Goal: Navigation & Orientation: Find specific page/section

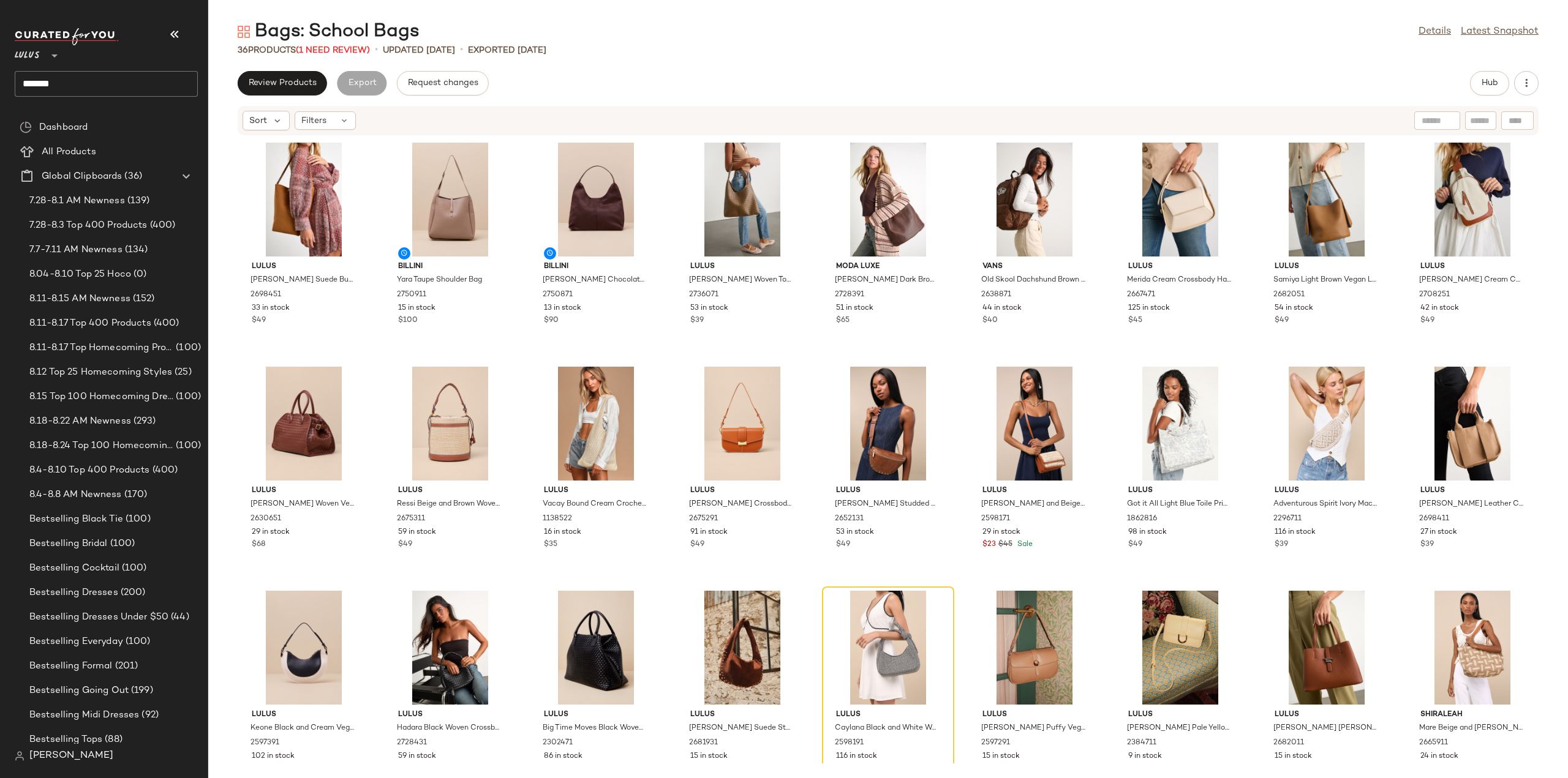
scroll to position [1041, 0]
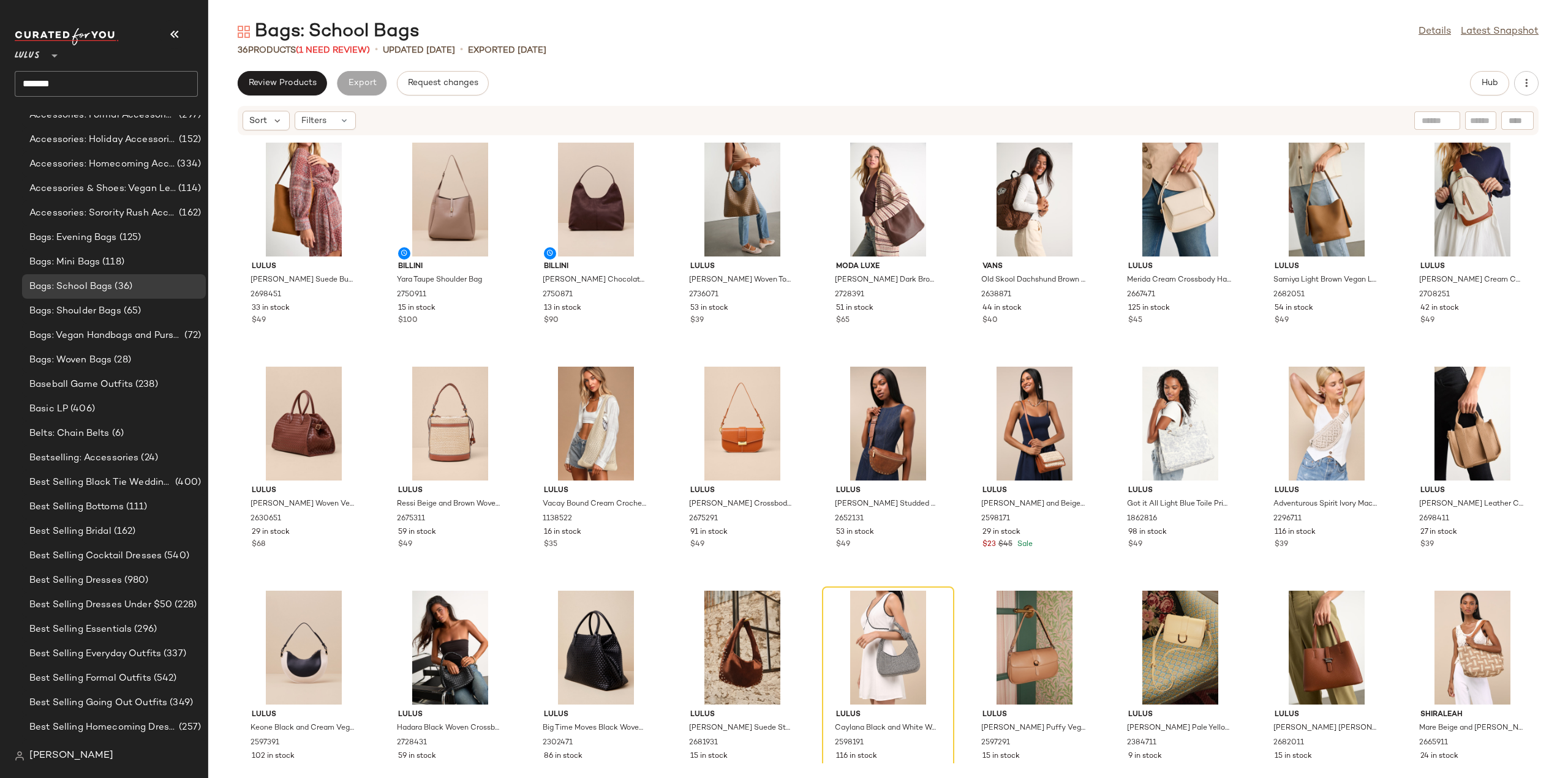
click at [36, 54] on span "Lulus" at bounding box center [27, 53] width 26 height 22
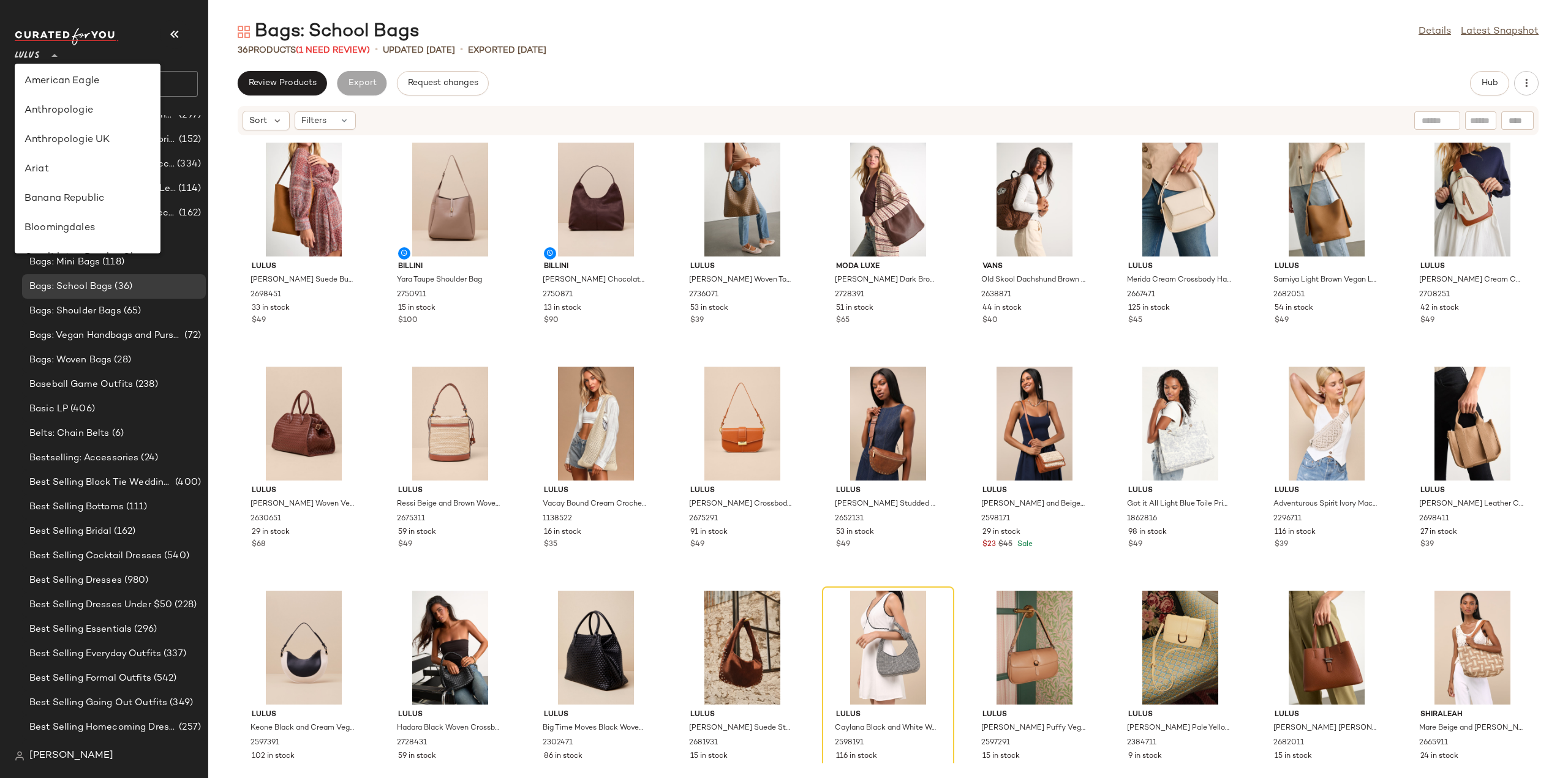
scroll to position [0, 0]
click at [54, 115] on div "Anthropologie" at bounding box center [88, 112] width 126 height 14
type input "**"
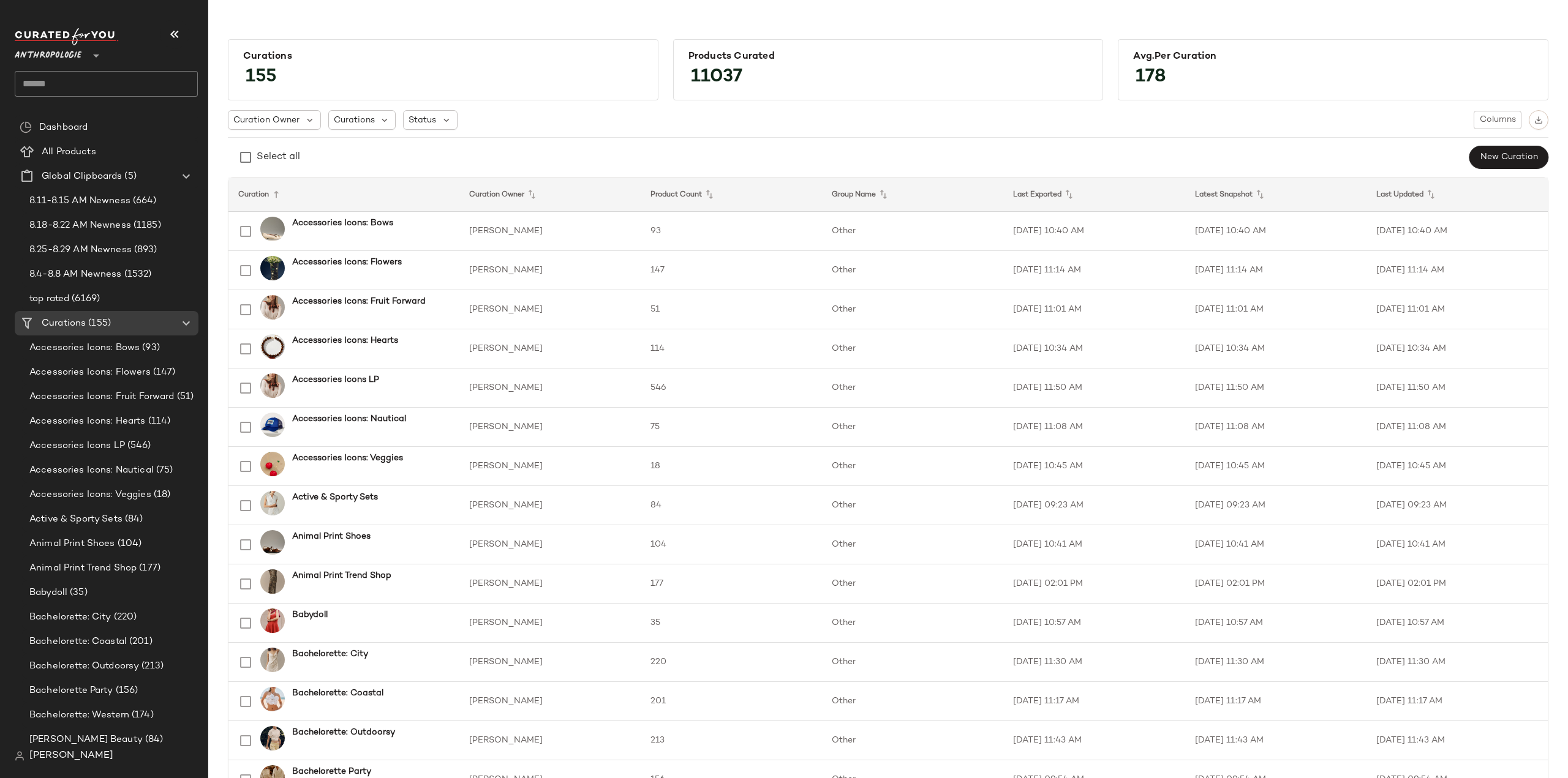
click at [98, 54] on icon at bounding box center [95, 55] width 14 height 14
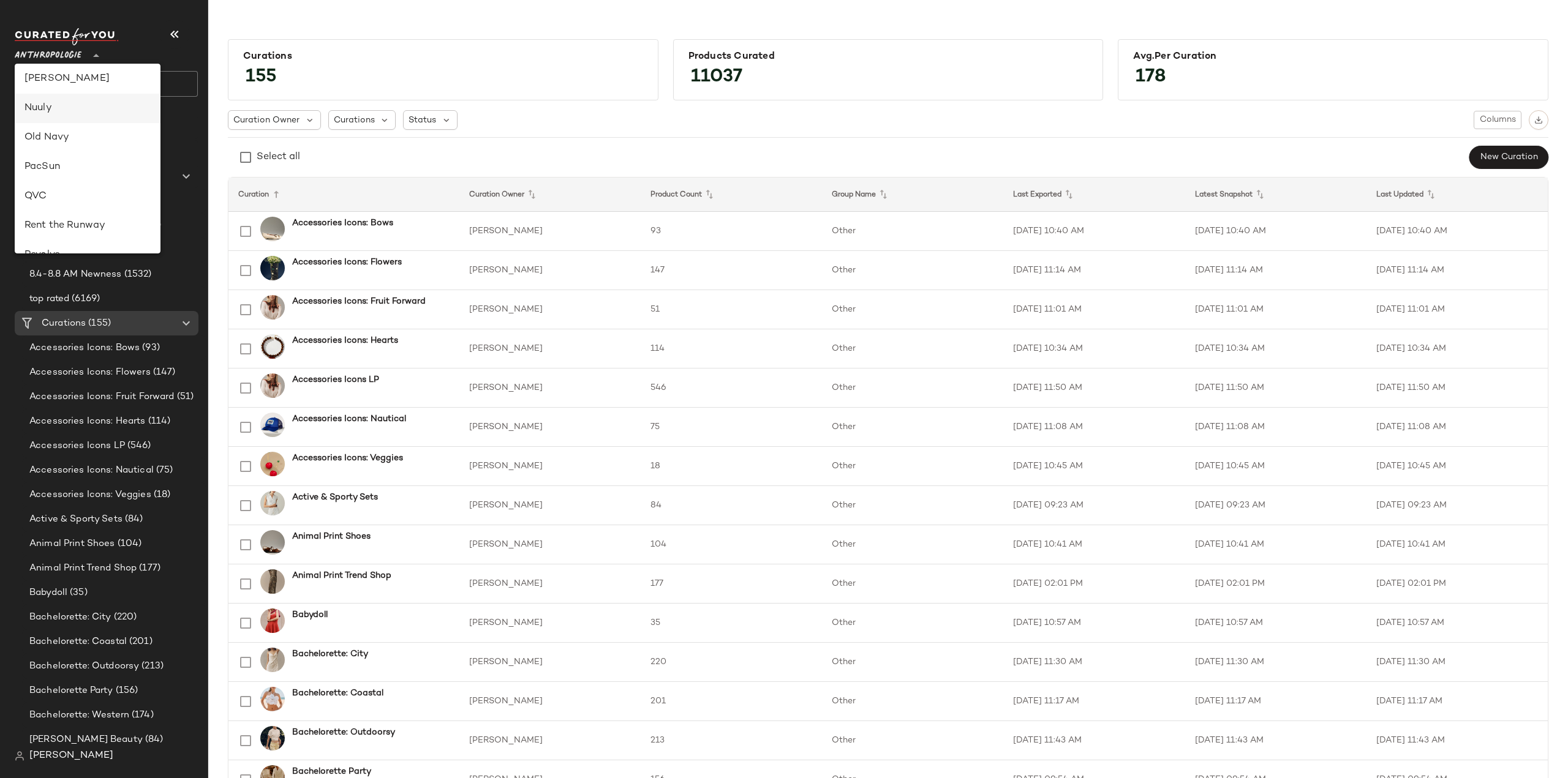
scroll to position [397, 0]
click at [62, 130] on div "Nuuly" at bounding box center [88, 127] width 126 height 14
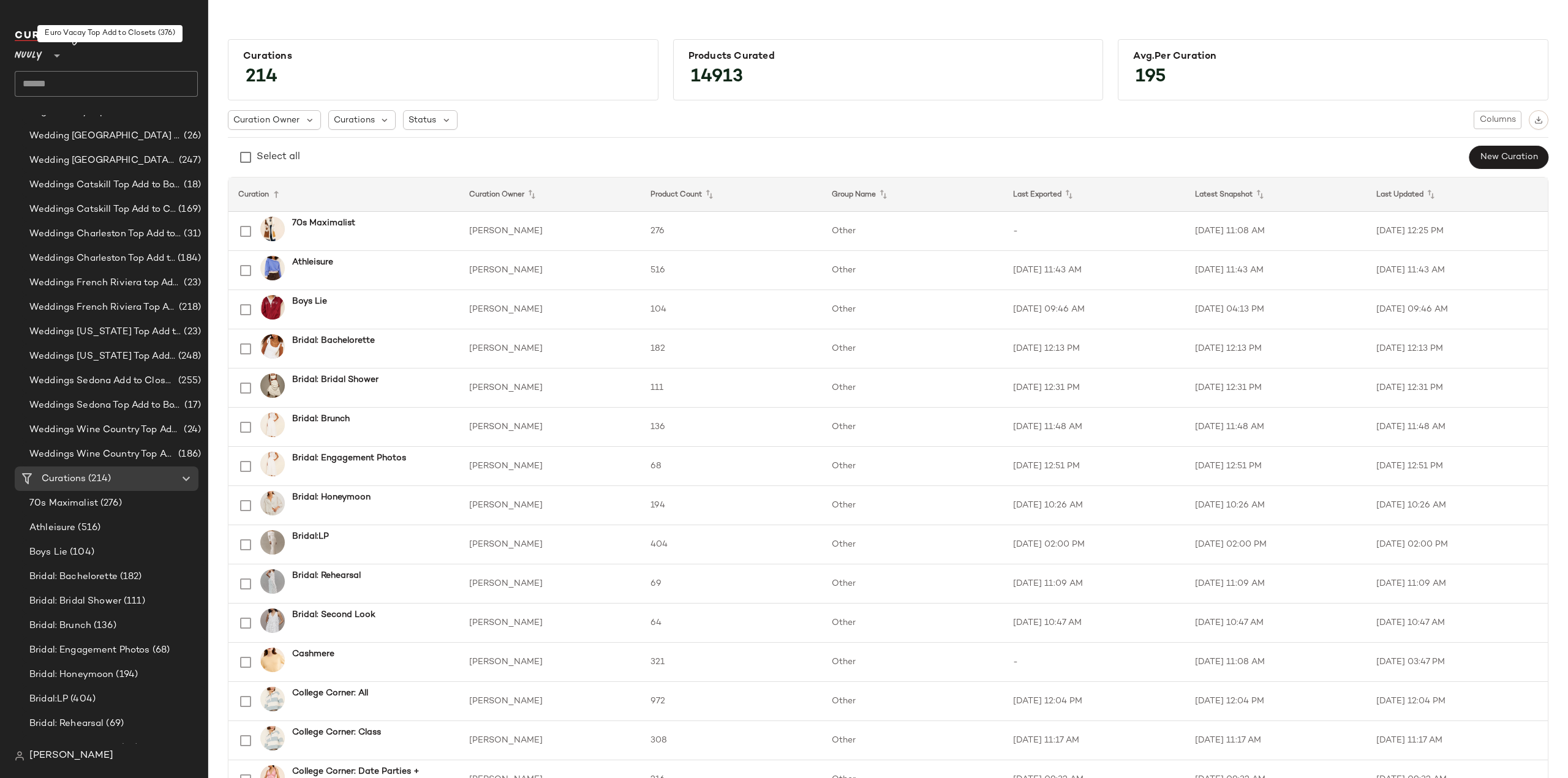
scroll to position [735, 0]
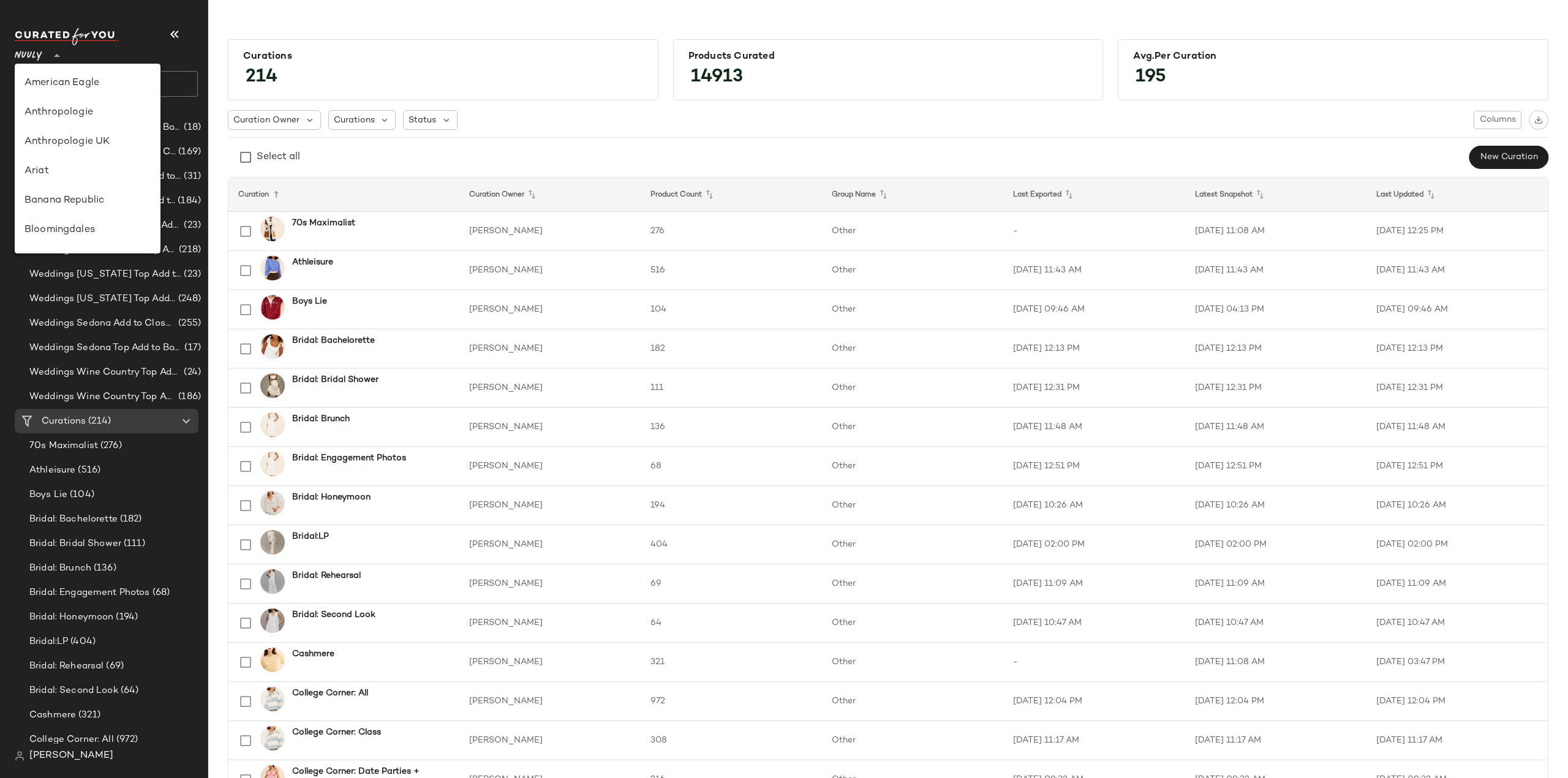
click at [54, 55] on icon at bounding box center [56, 55] width 14 height 14
click at [43, 108] on div "Revolve" at bounding box center [88, 107] width 126 height 14
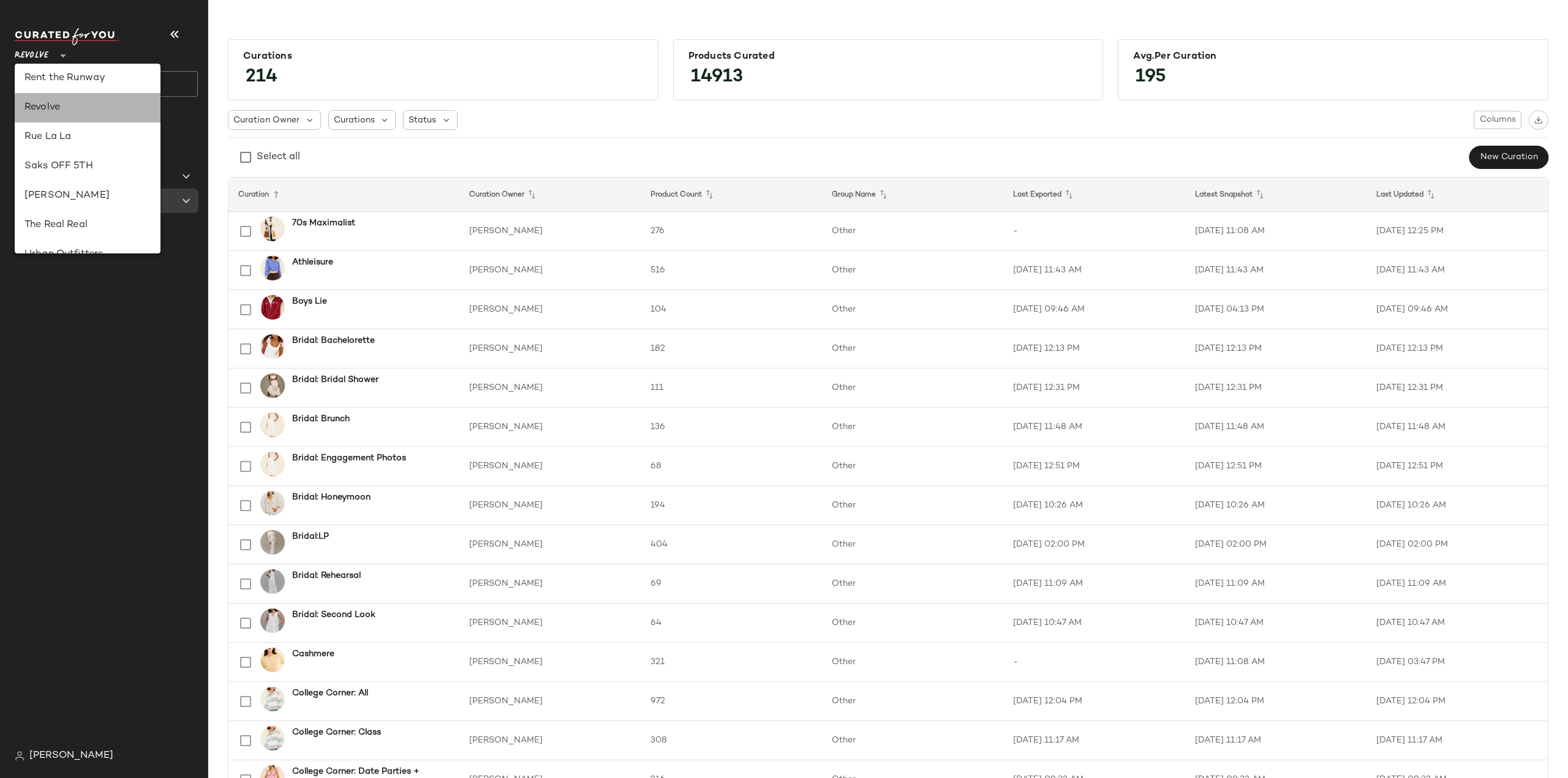
scroll to position [0, 0]
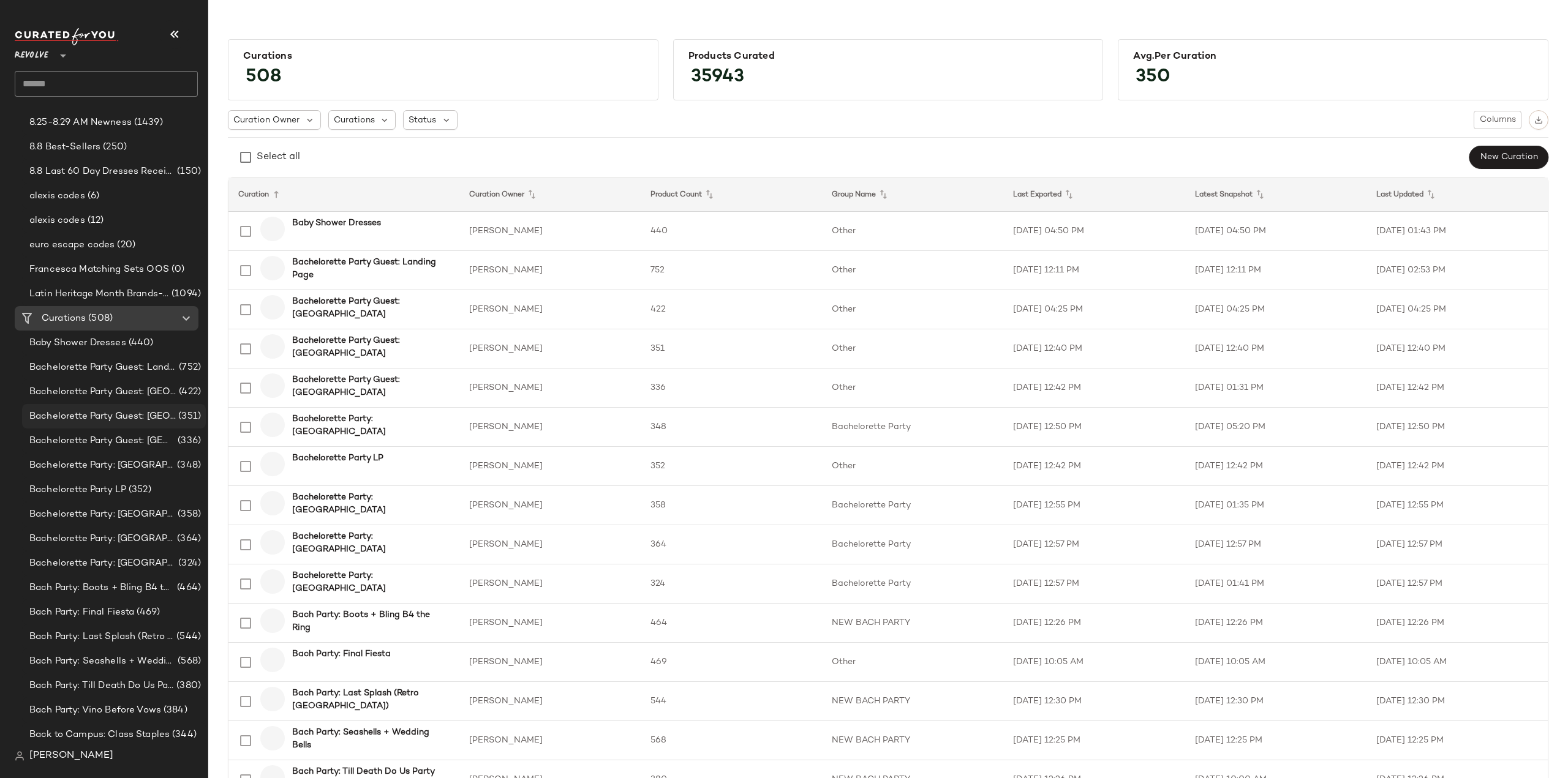
scroll to position [122, 0]
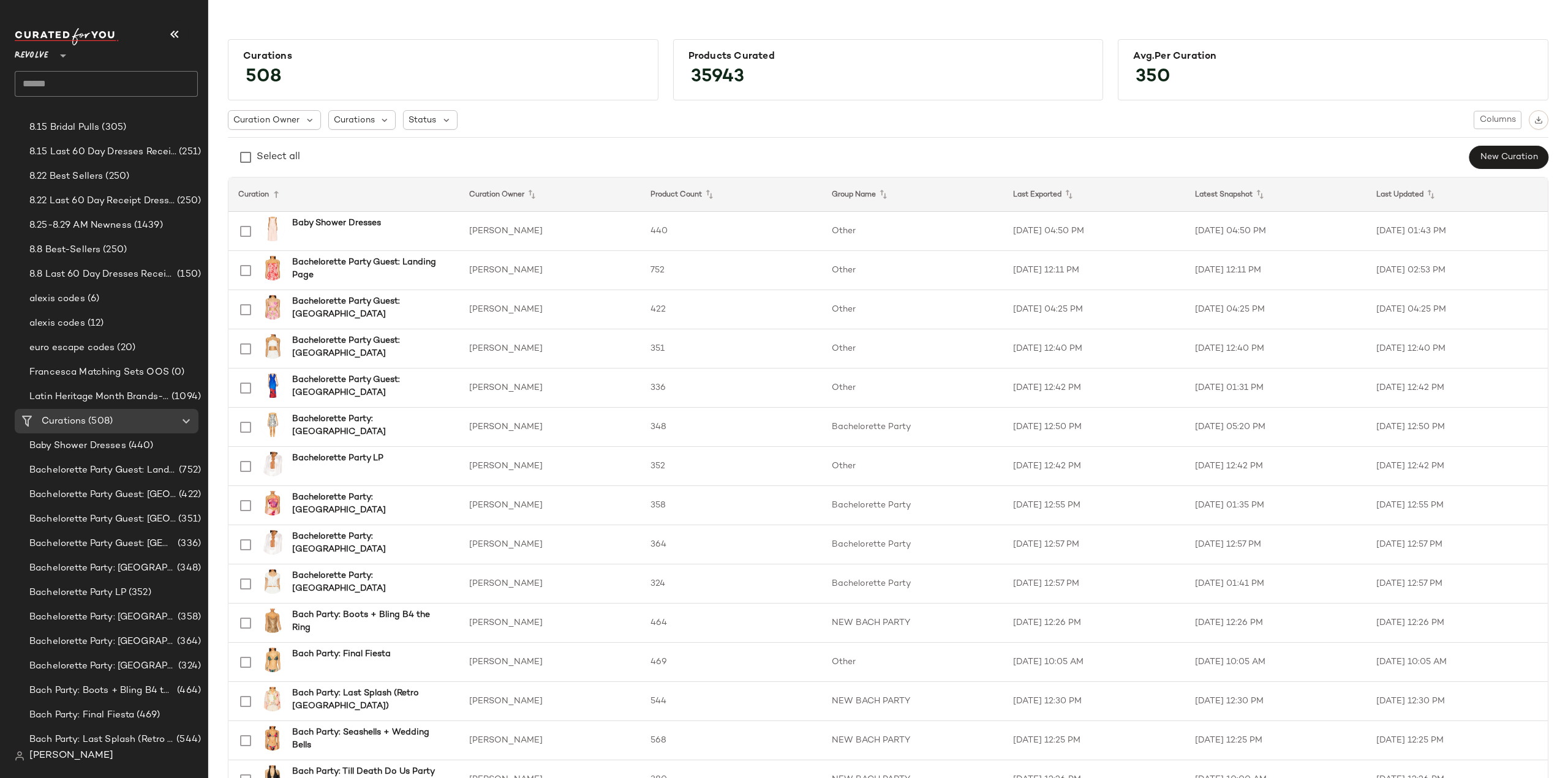
click at [64, 58] on icon at bounding box center [63, 55] width 14 height 14
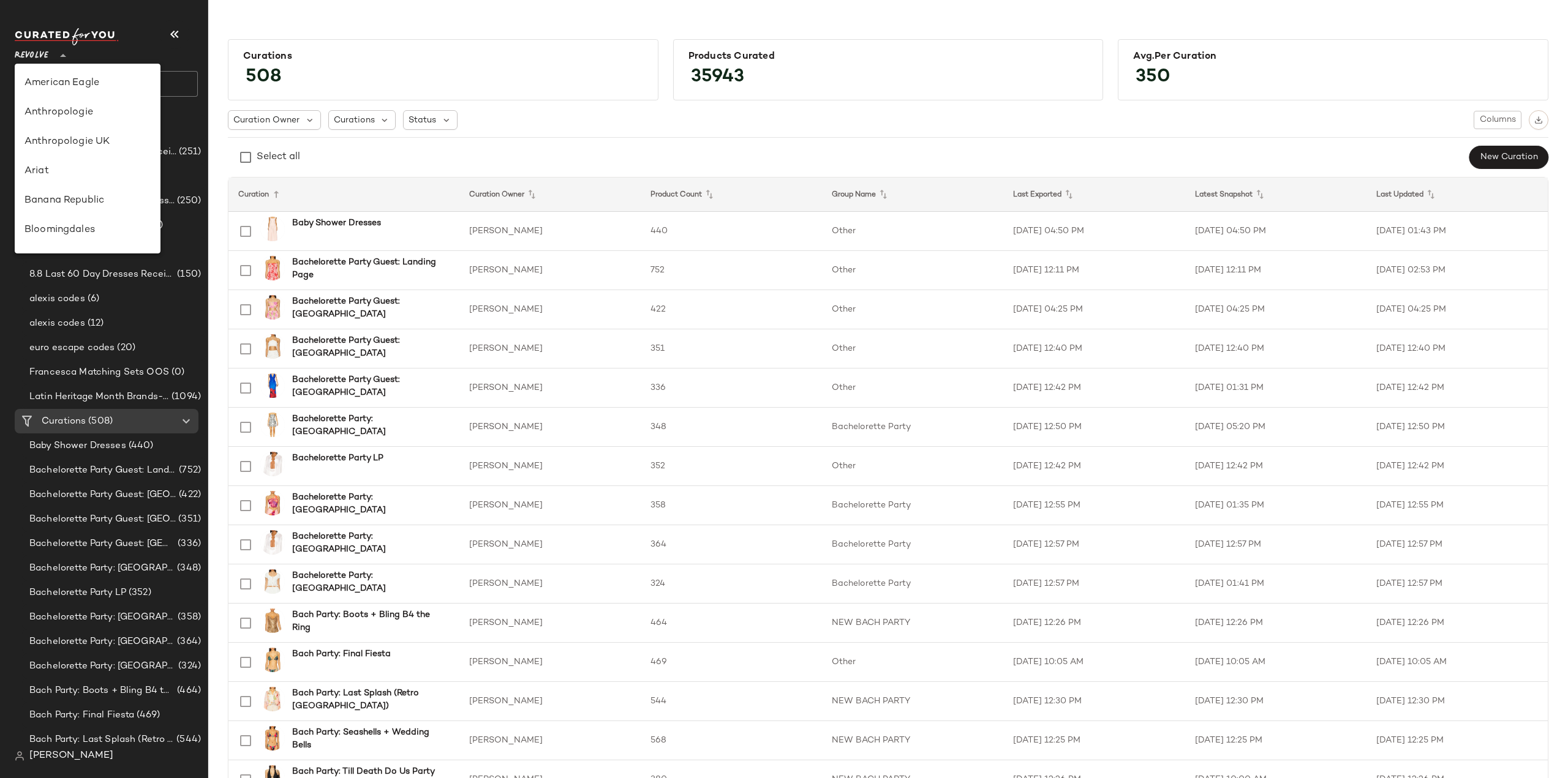
scroll to position [588, 0]
click at [60, 150] on div "Saks OFF 5TH" at bounding box center [87, 142] width 145 height 30
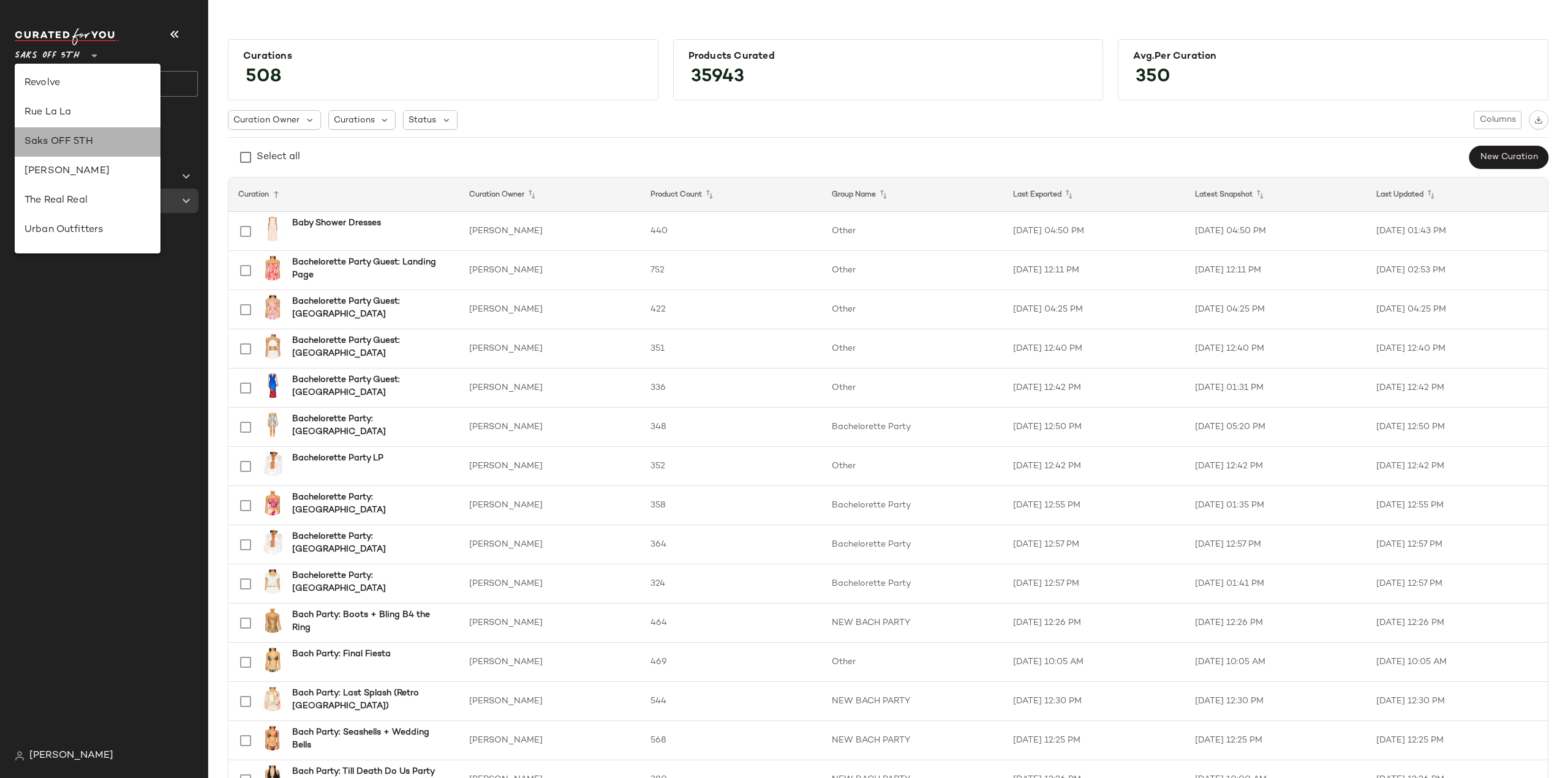
scroll to position [0, 0]
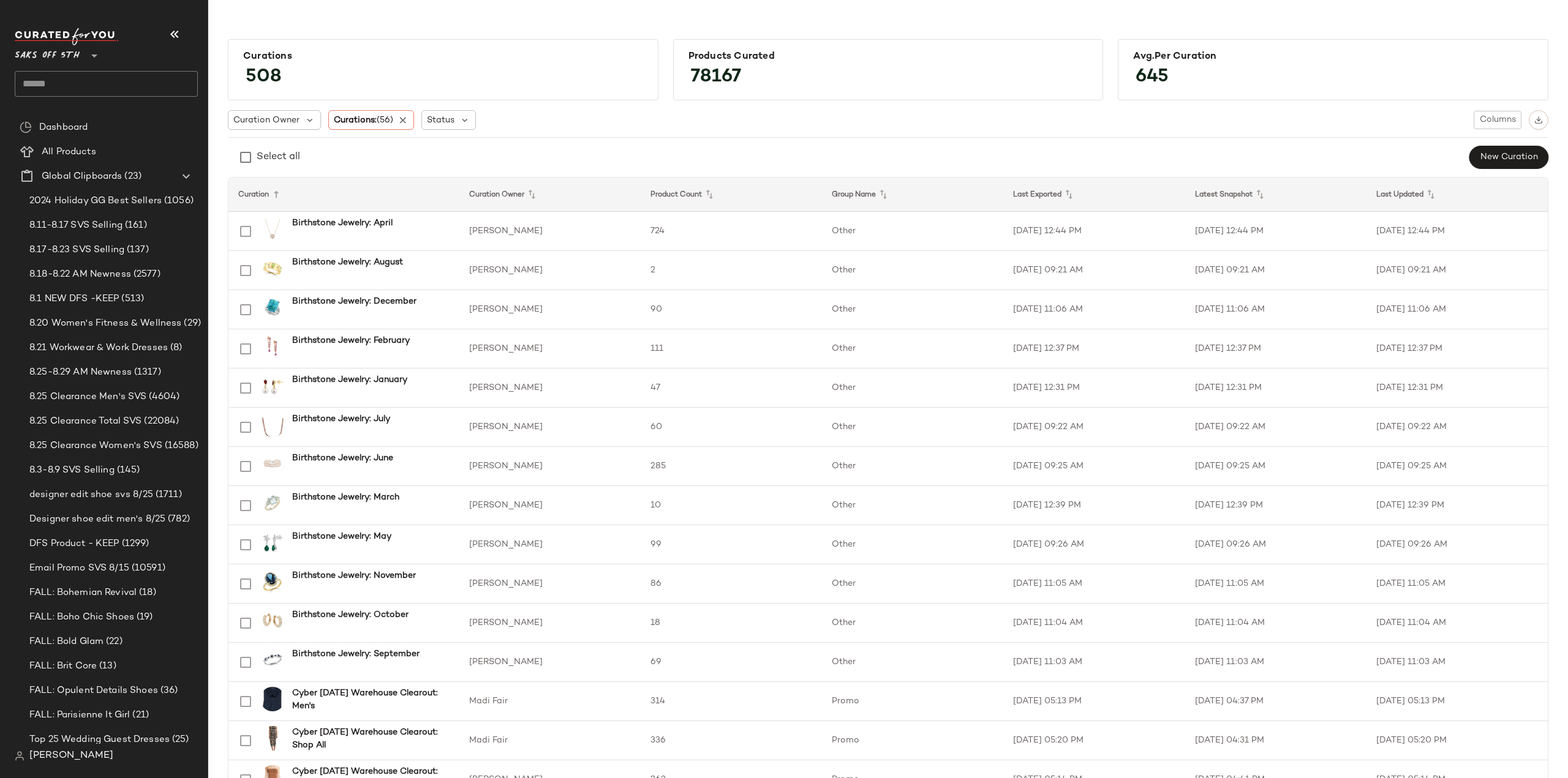
click at [80, 54] on div "Saks OFF 5TH **" at bounding box center [49, 48] width 70 height 31
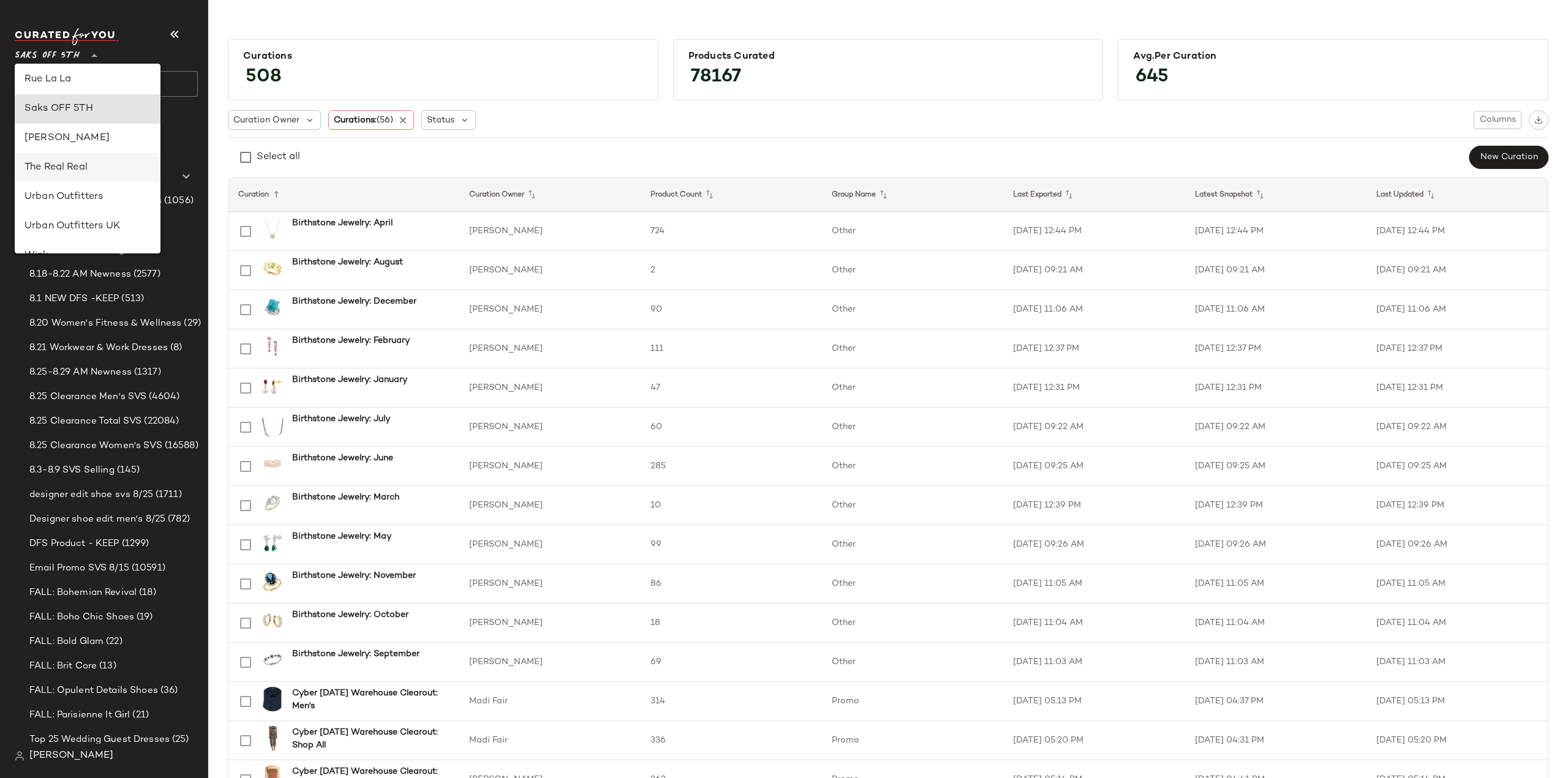
scroll to position [640, 0]
click at [68, 179] on div "Urban Outfitters" at bounding box center [88, 177] width 126 height 14
type input "**"
